Goal: Information Seeking & Learning: Learn about a topic

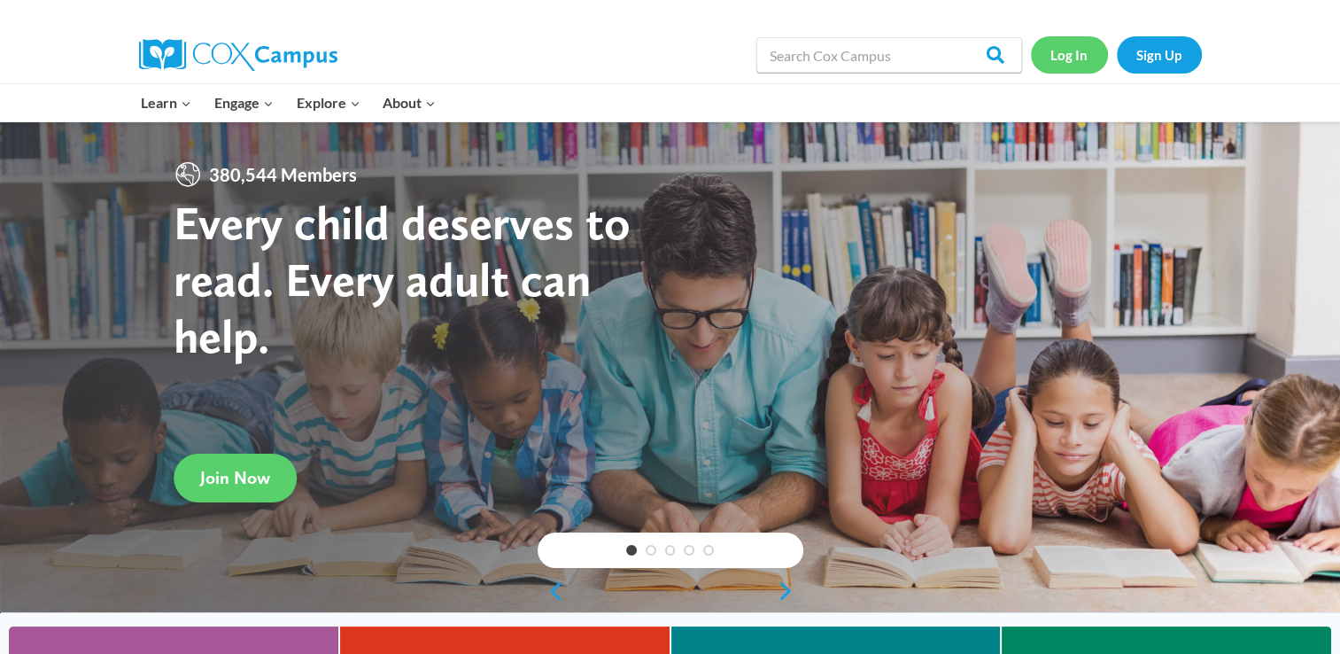
click at [1059, 46] on link "Log In" at bounding box center [1069, 54] width 77 height 36
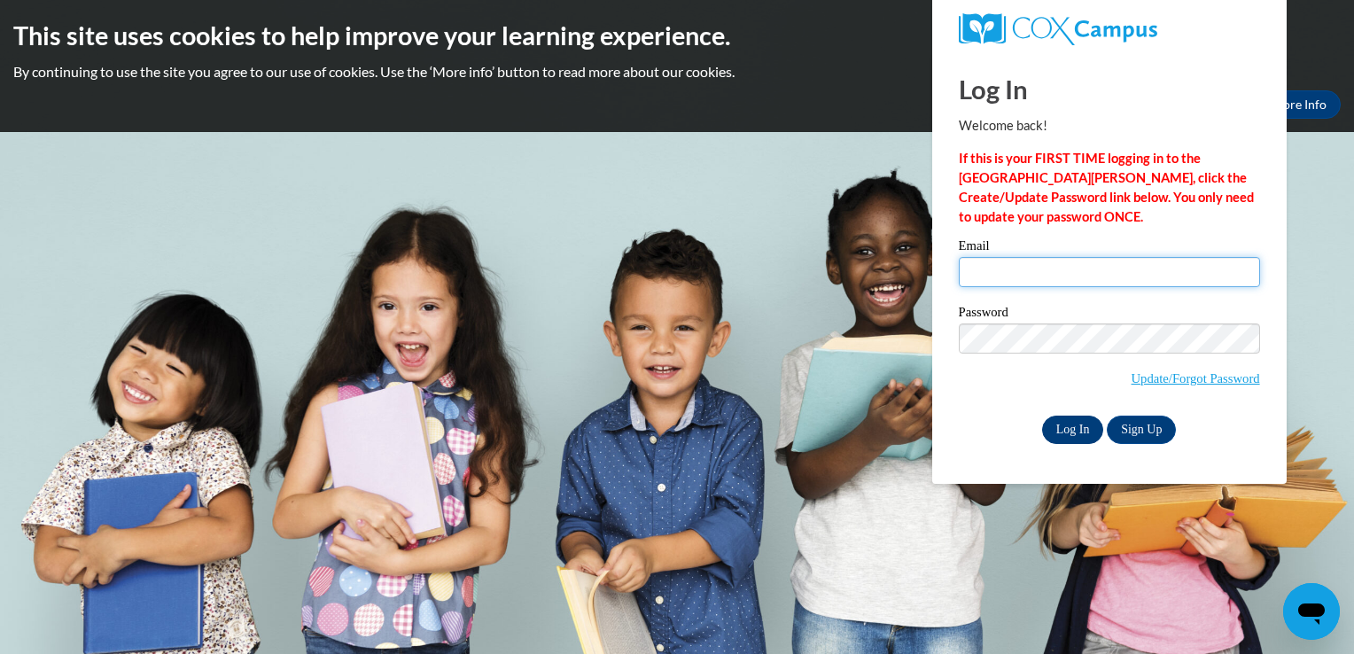
type input "erlord@gmail.com"
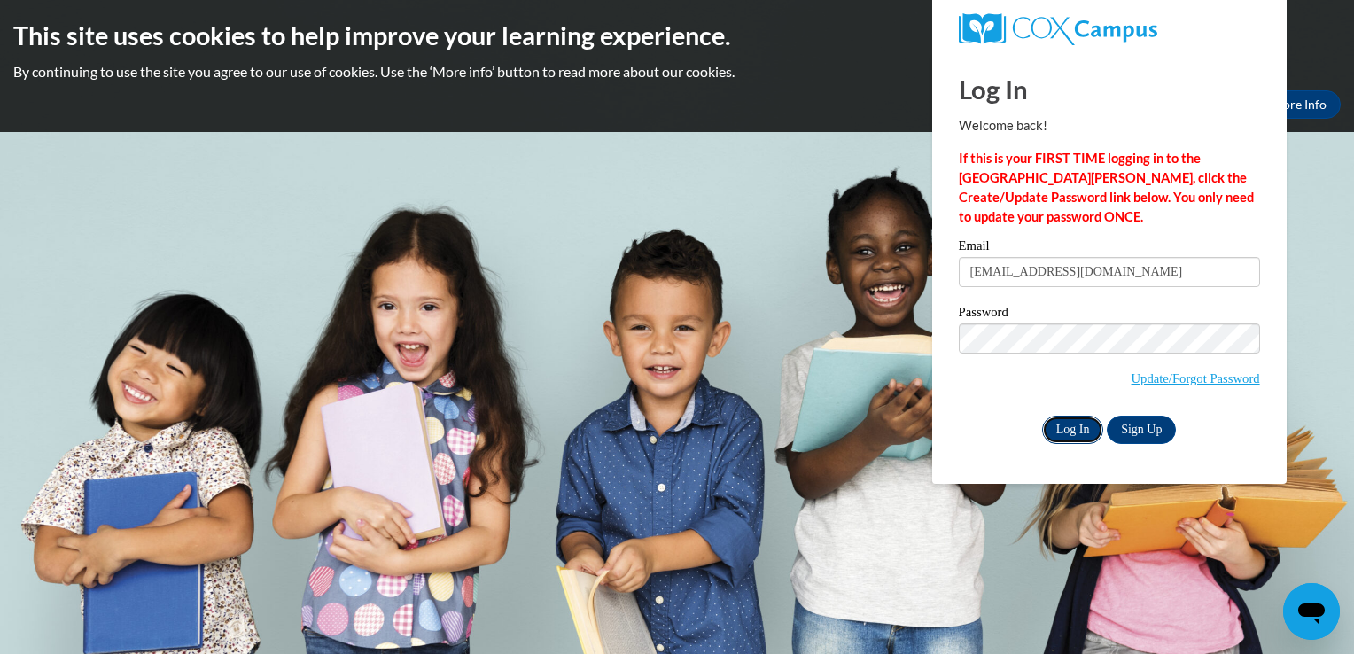
click at [1079, 424] on input "Log In" at bounding box center [1073, 429] width 62 height 28
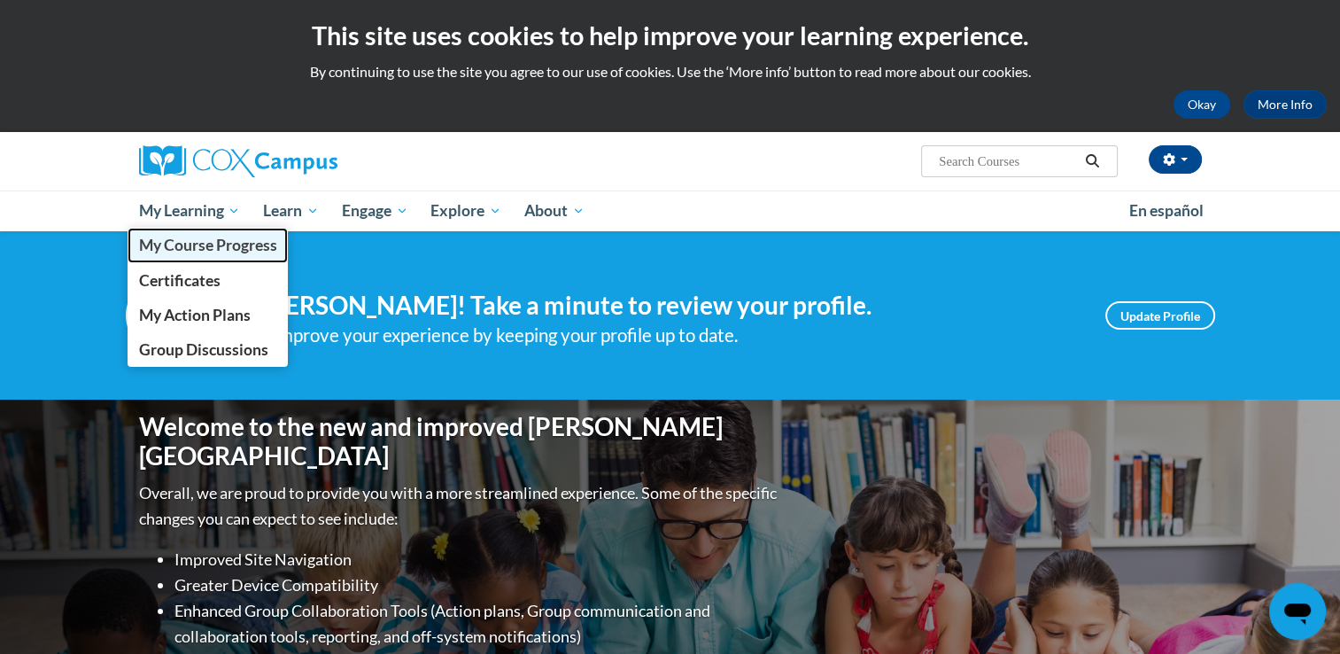
click at [223, 251] on span "My Course Progress" at bounding box center [207, 245] width 138 height 19
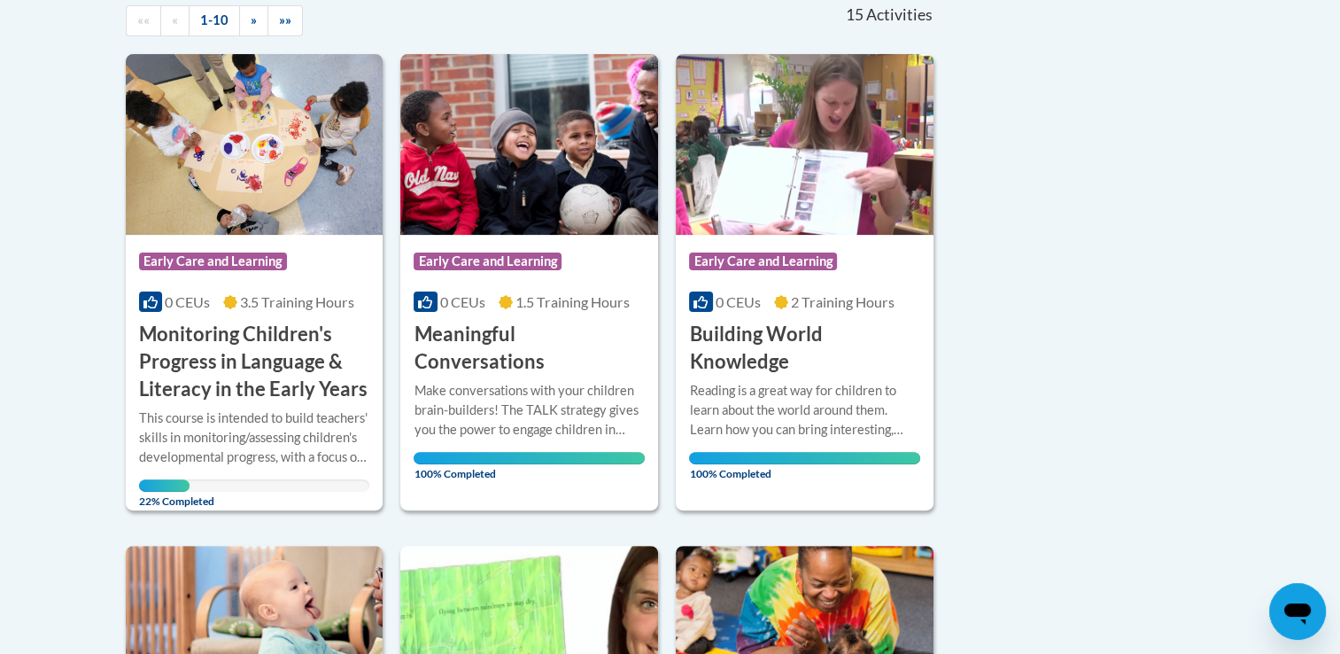
scroll to position [418, 0]
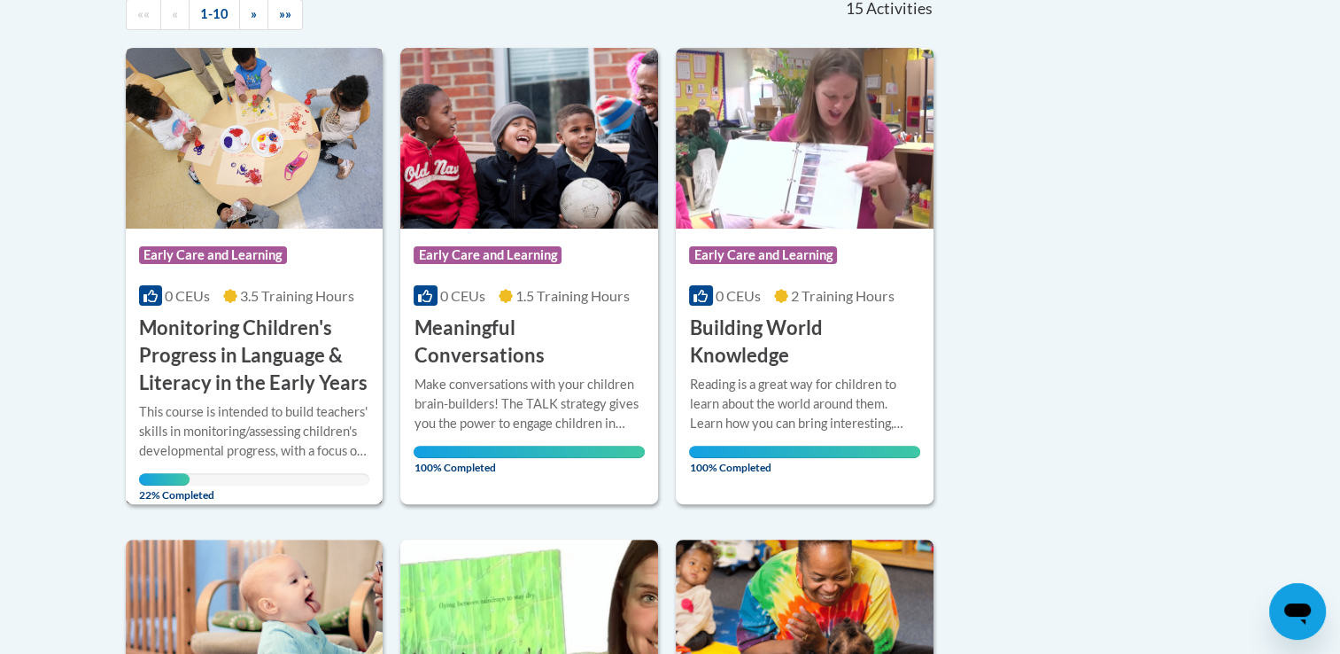
click at [308, 197] on img at bounding box center [255, 138] width 258 height 181
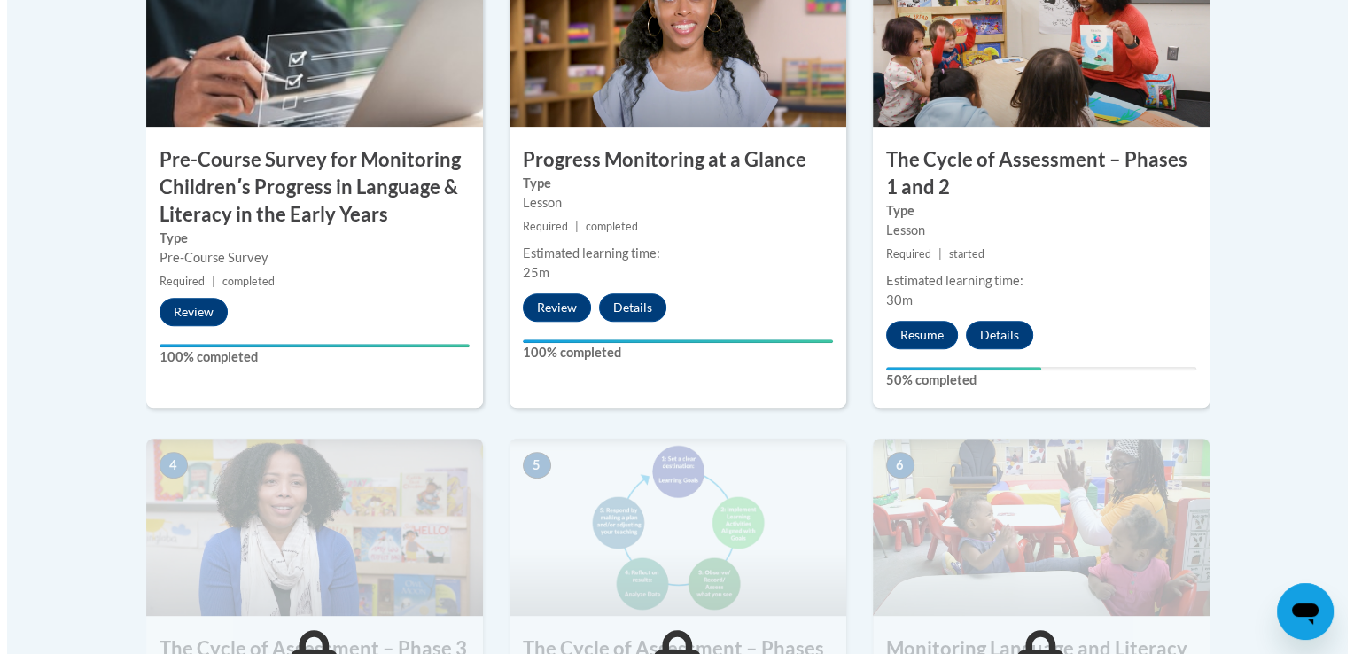
scroll to position [723, 0]
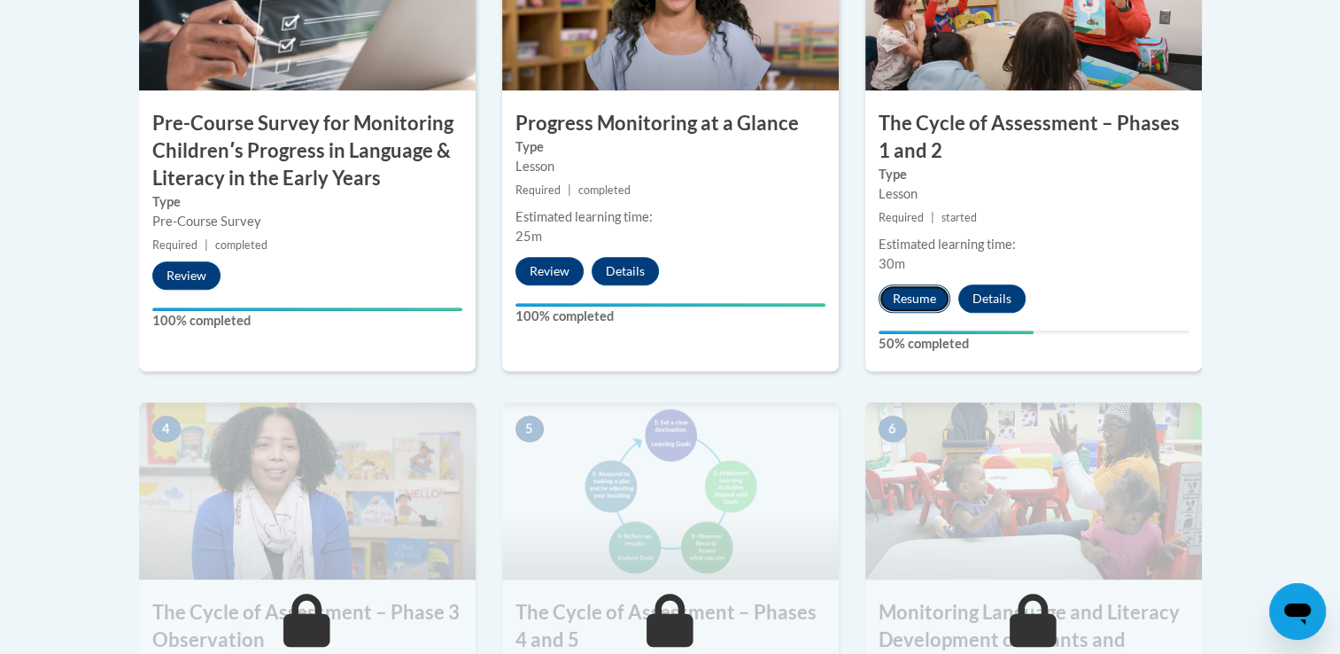
click at [904, 291] on button "Resume" at bounding box center [915, 298] width 72 height 28
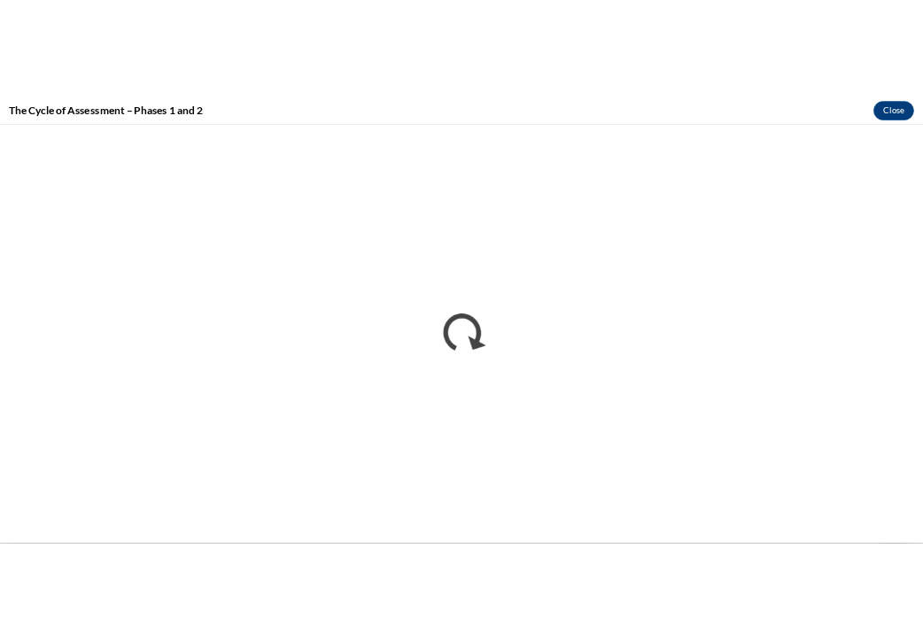
scroll to position [0, 0]
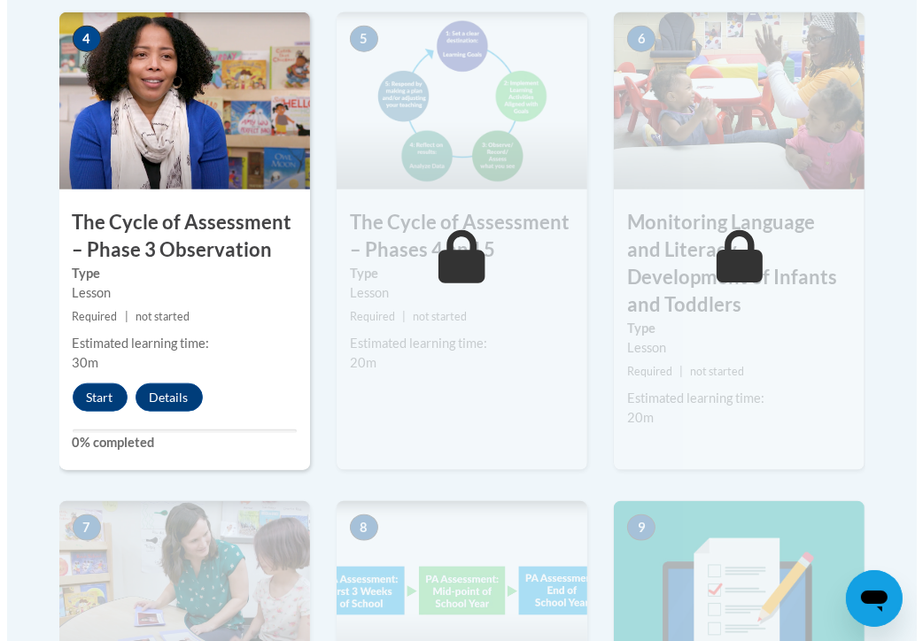
scroll to position [1237, 0]
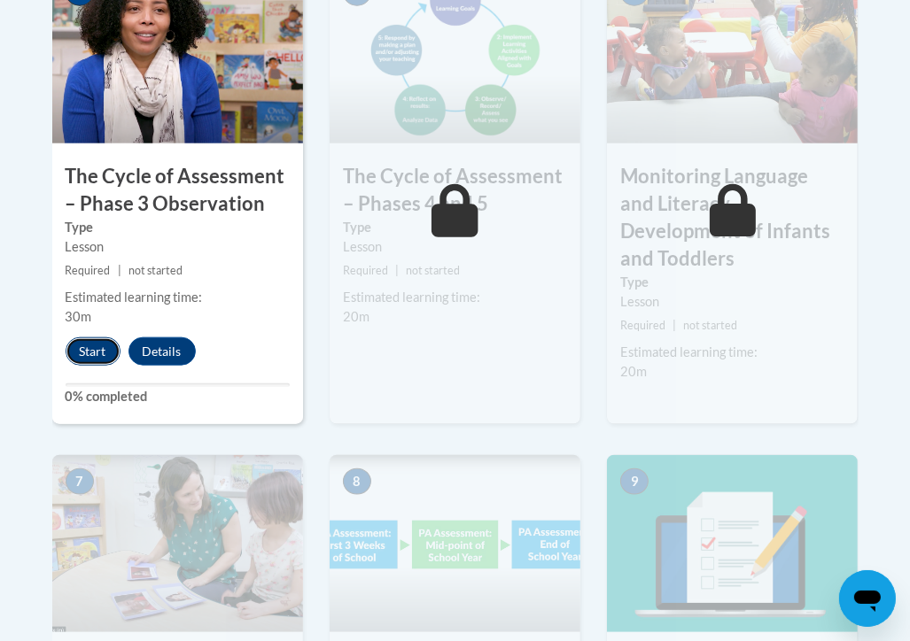
click at [84, 342] on button "Start" at bounding box center [93, 352] width 55 height 28
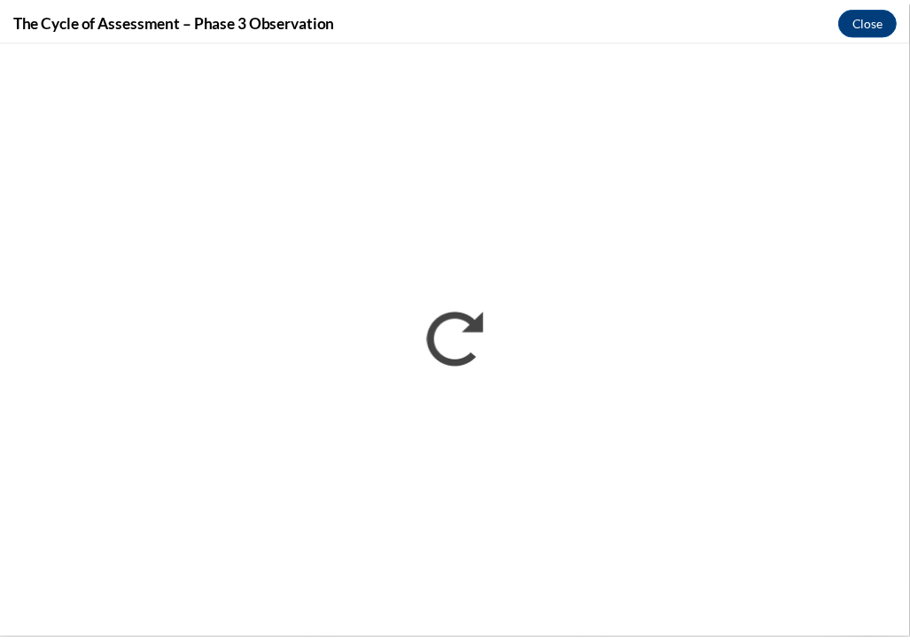
scroll to position [0, 0]
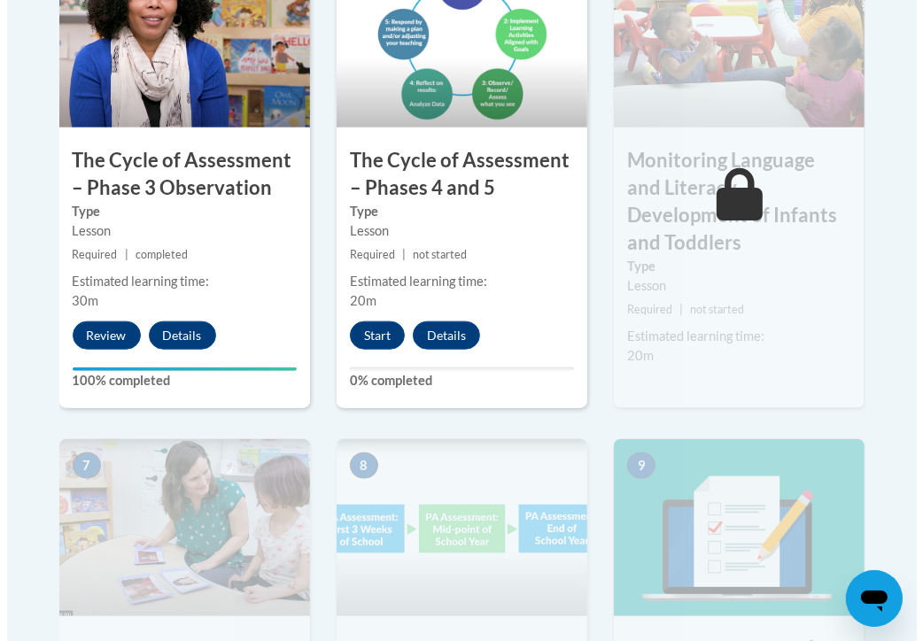
scroll to position [1336, 0]
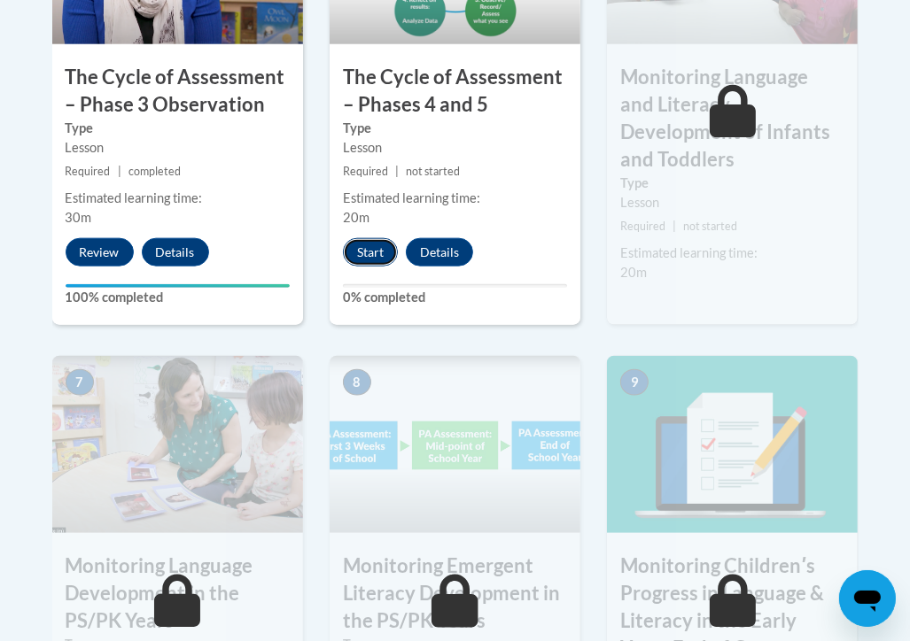
click at [372, 245] on button "Start" at bounding box center [370, 252] width 55 height 28
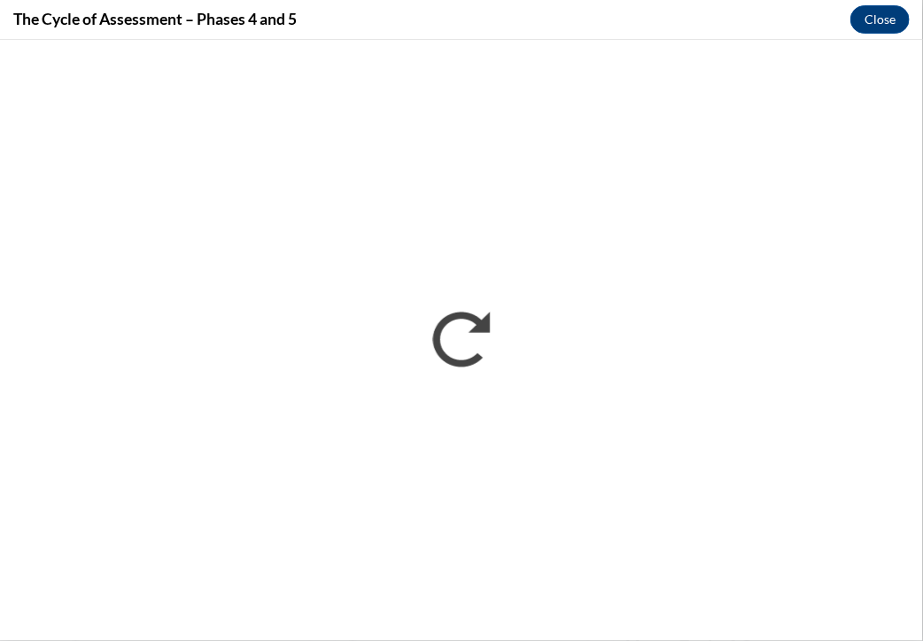
scroll to position [0, 0]
